Goal: Transaction & Acquisition: Subscribe to service/newsletter

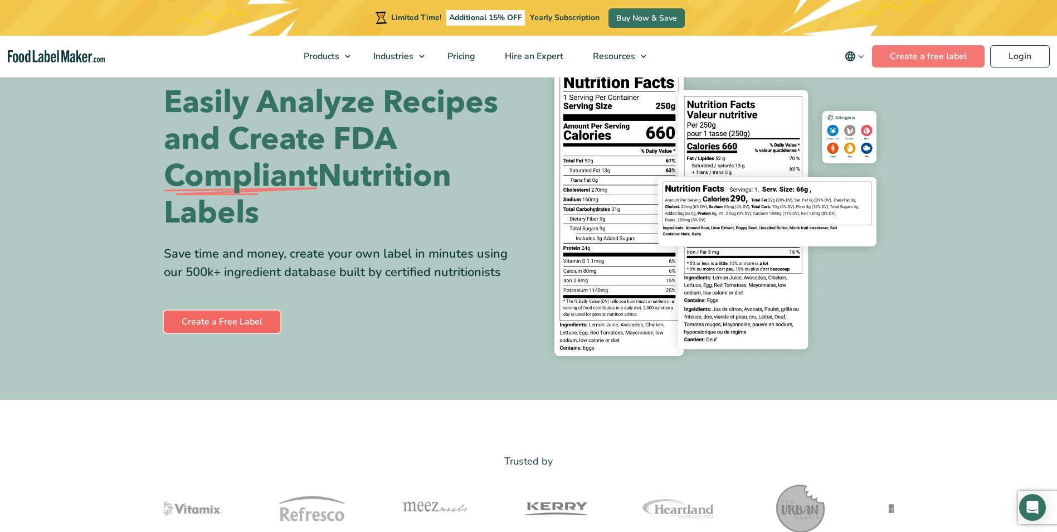
click at [252, 320] on link "Create a Free Label" at bounding box center [222, 321] width 116 height 22
